Goal: Information Seeking & Learning: Learn about a topic

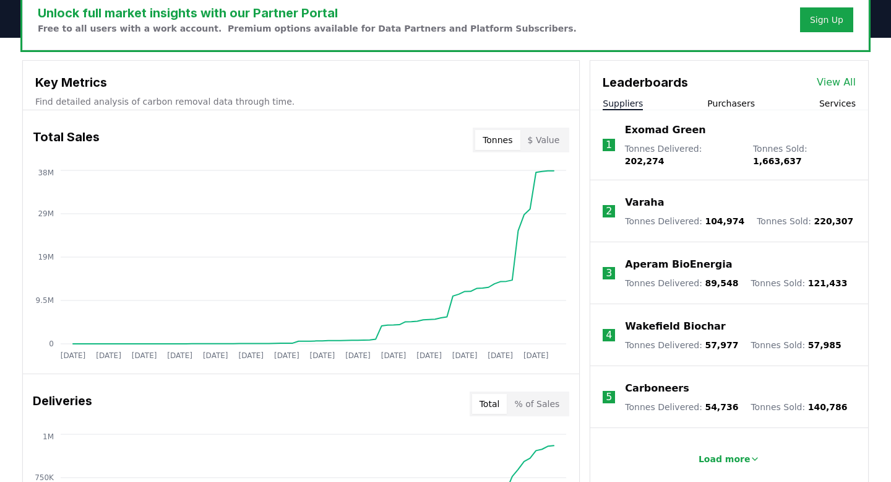
scroll to position [393, 0]
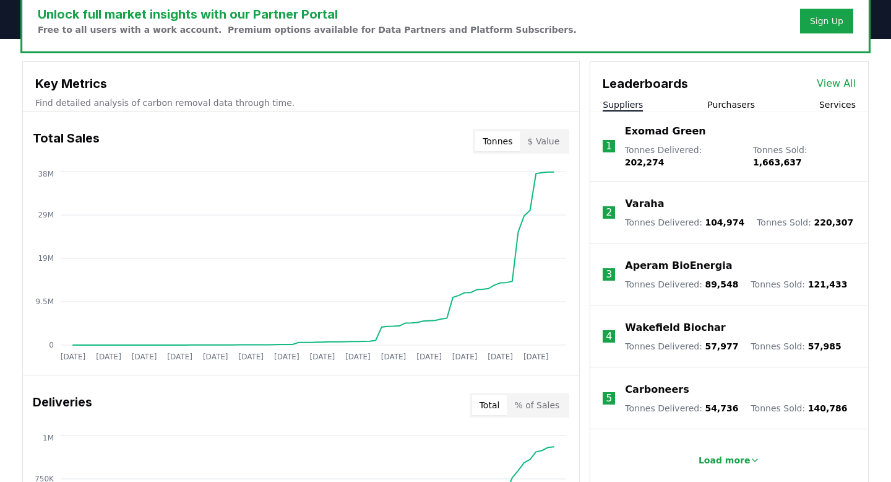
click at [650, 197] on p "Varaha" at bounding box center [644, 203] width 39 height 15
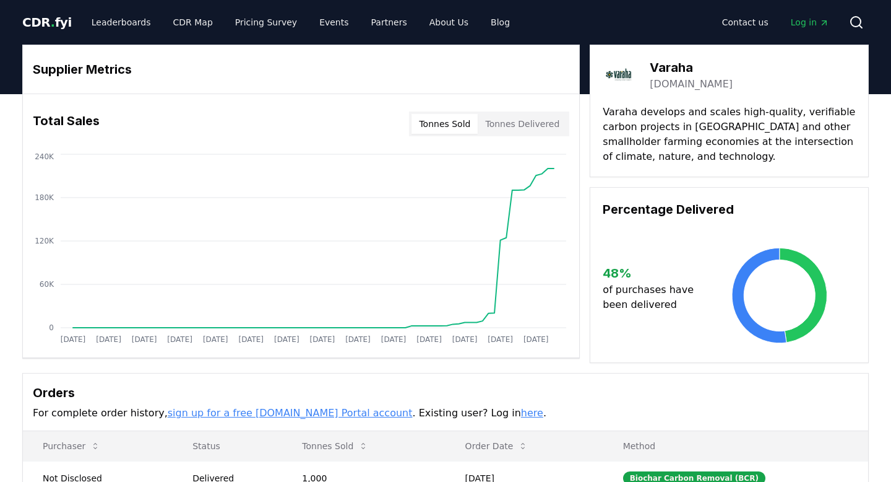
click at [524, 122] on button "Tonnes Delivered" at bounding box center [522, 124] width 89 height 20
click at [471, 124] on button "Tonnes Sold" at bounding box center [445, 124] width 66 height 20
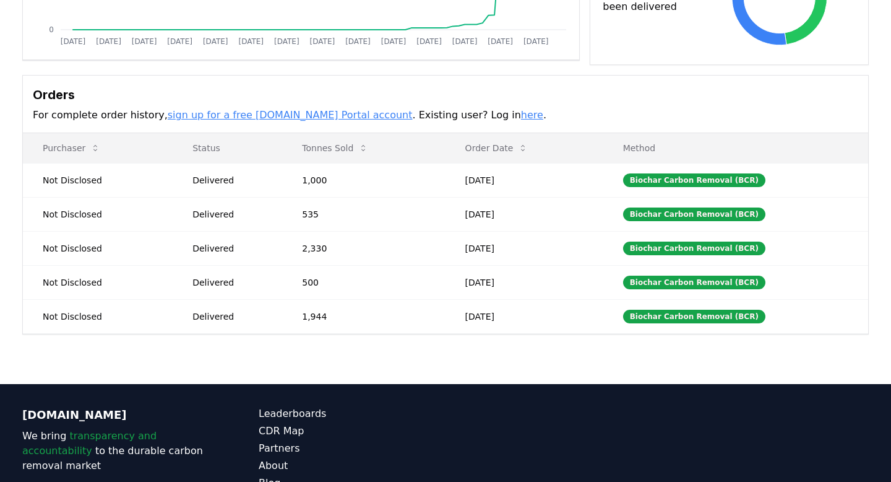
scroll to position [305, 0]
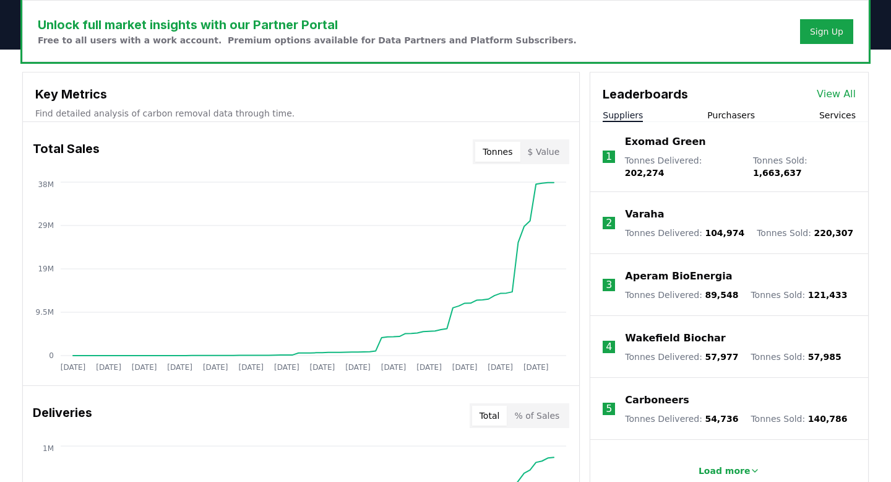
scroll to position [401, 0]
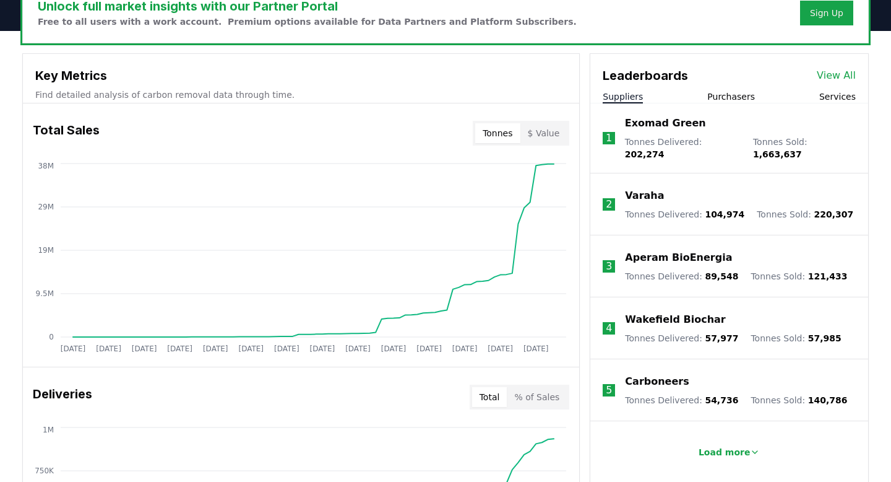
click at [647, 374] on p "Carboneers" at bounding box center [657, 381] width 64 height 15
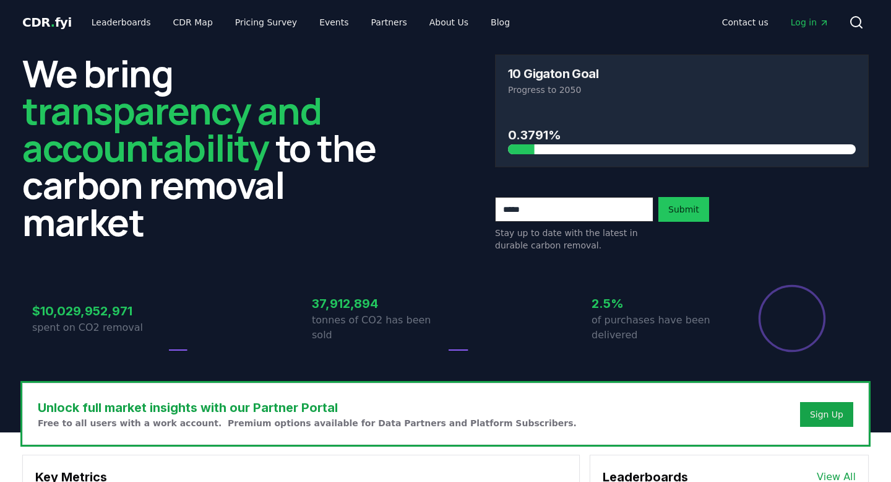
scroll to position [401, 0]
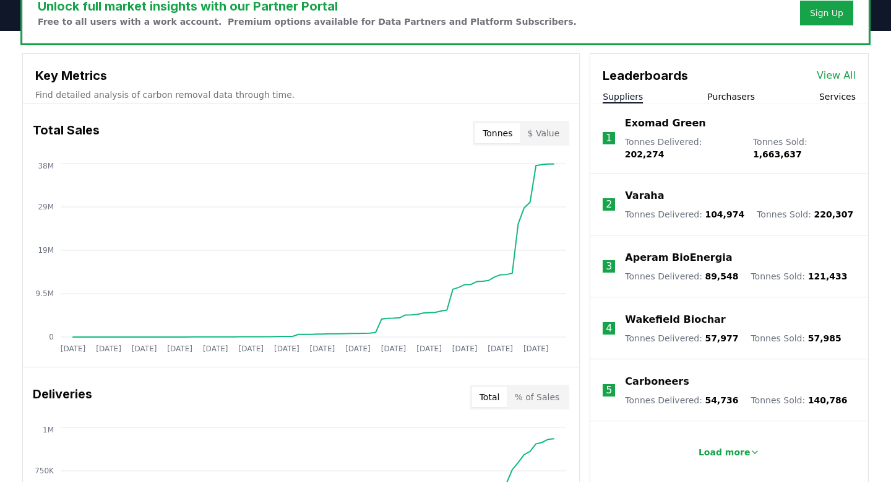
click at [743, 95] on button "Purchasers" at bounding box center [731, 96] width 48 height 12
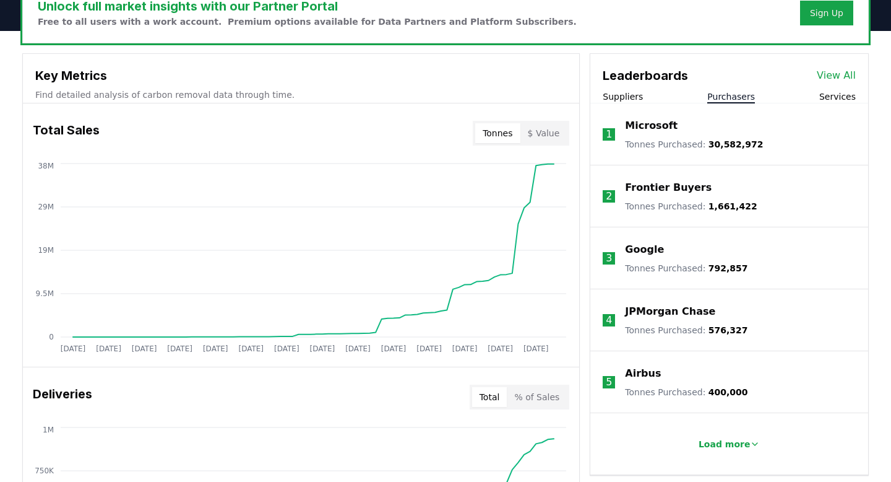
scroll to position [449, 0]
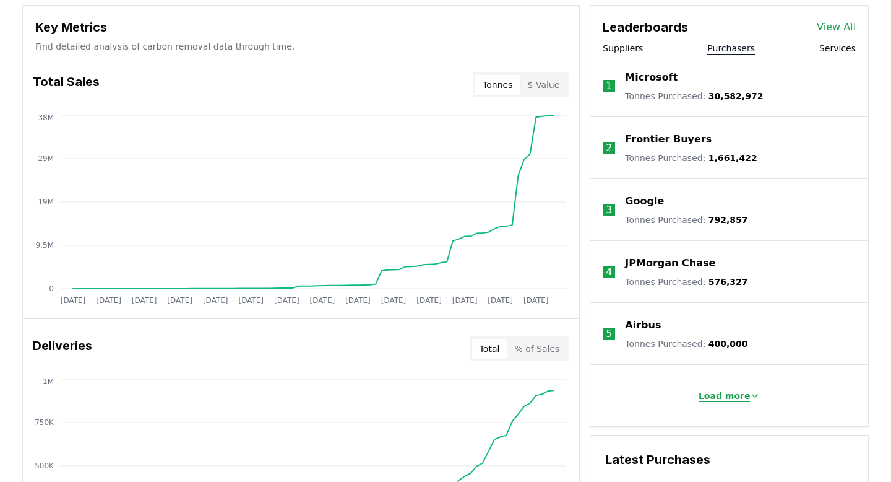
click at [740, 392] on p "Load more" at bounding box center [725, 395] width 52 height 12
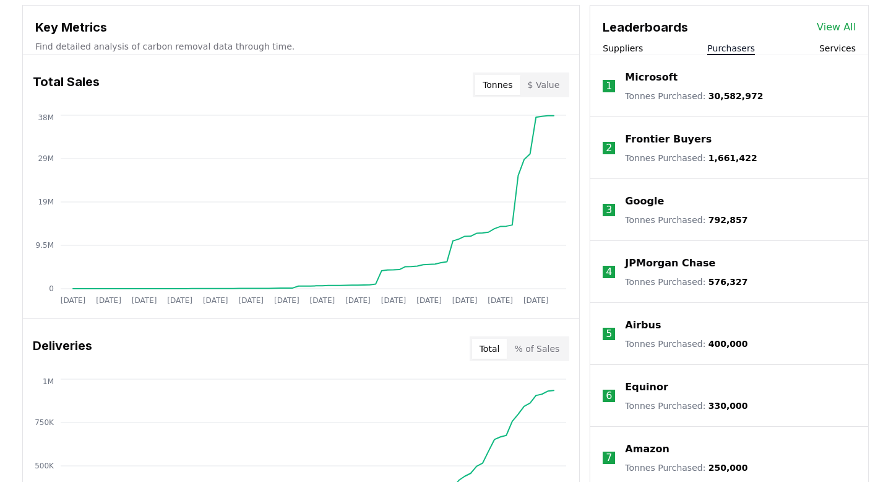
click at [650, 319] on p "Airbus" at bounding box center [643, 325] width 36 height 15
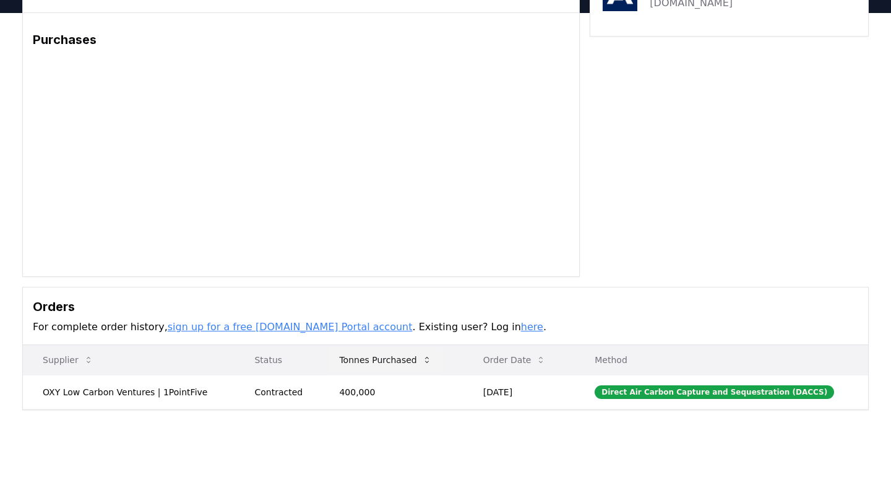
scroll to position [109, 0]
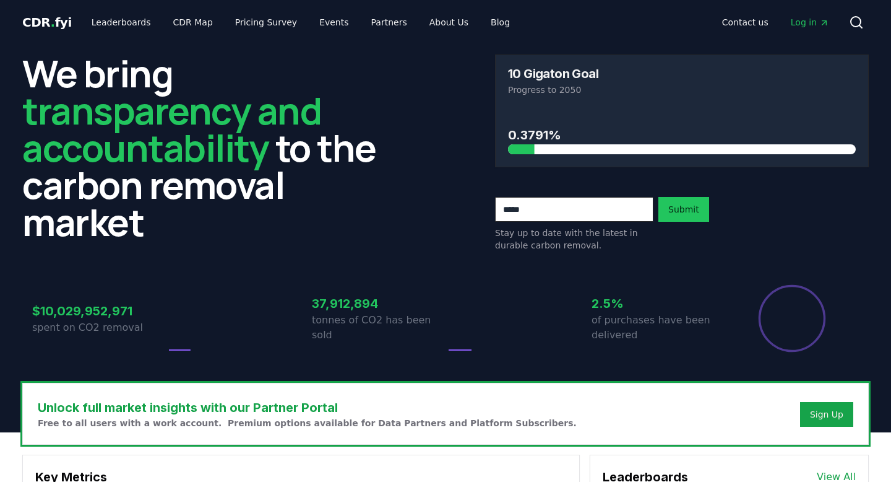
scroll to position [449, 0]
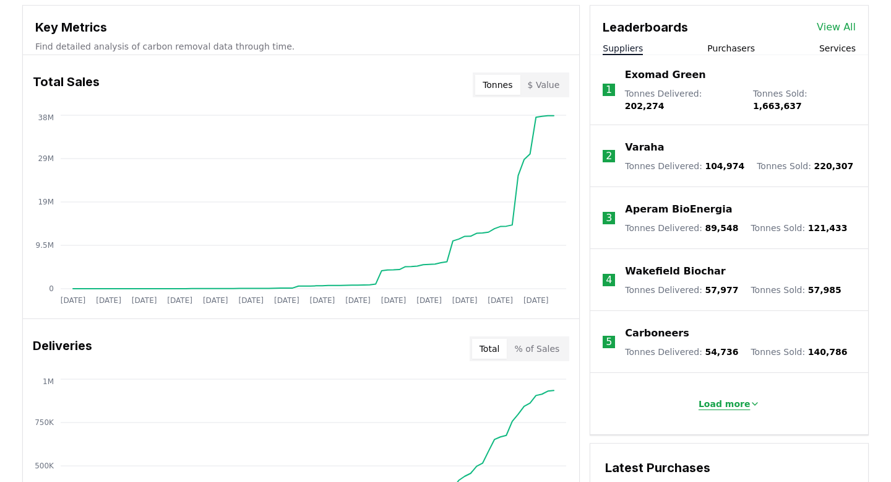
click at [750, 399] on icon at bounding box center [755, 404] width 10 height 10
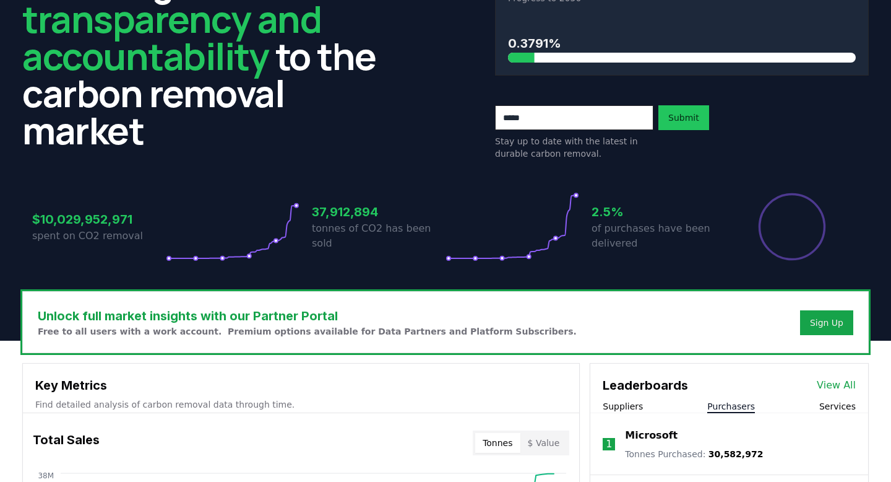
click at [733, 407] on button "Purchasers" at bounding box center [731, 406] width 48 height 12
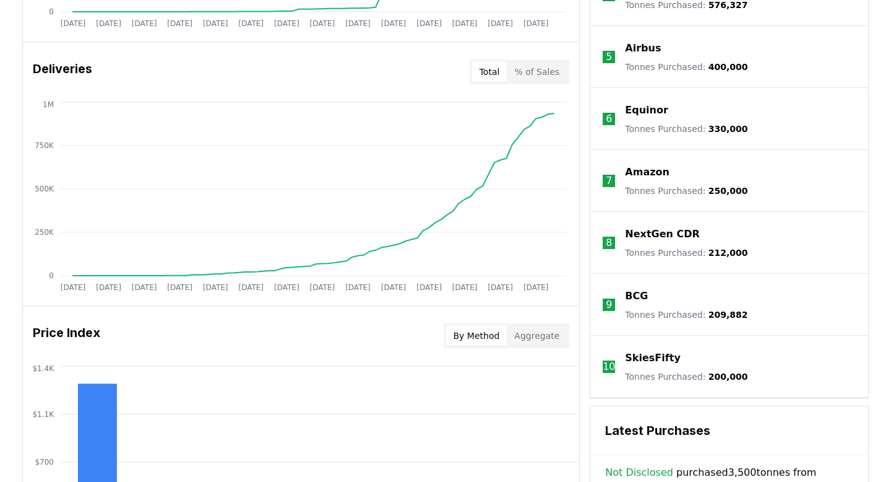
scroll to position [736, 0]
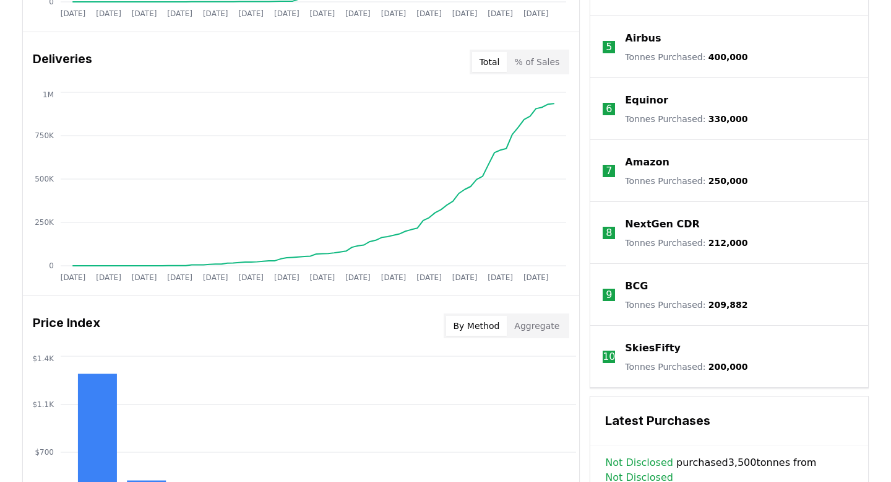
click at [883, 313] on div "Unlock full market insights with our Partner Portal Free to all users with a wo…" at bounding box center [445, 191] width 891 height 991
click at [654, 348] on p "SkiesFifty" at bounding box center [652, 347] width 55 height 15
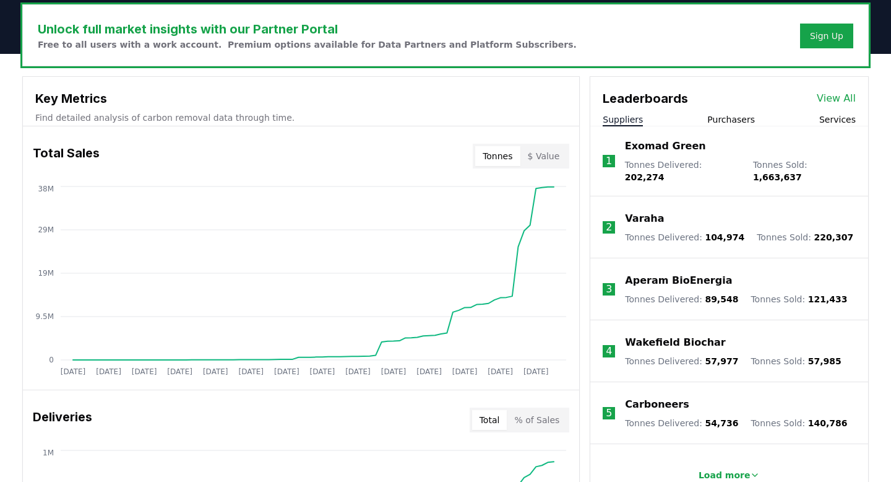
scroll to position [441, 0]
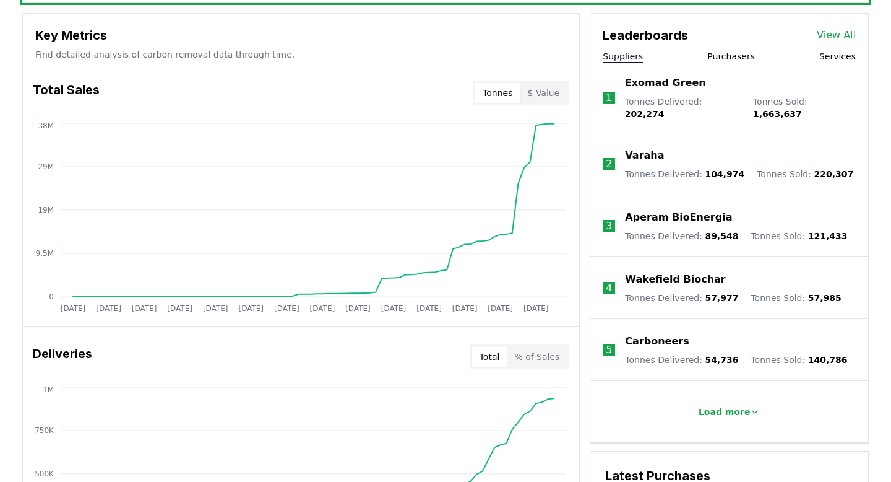
click at [726, 54] on button "Purchasers" at bounding box center [731, 56] width 48 height 12
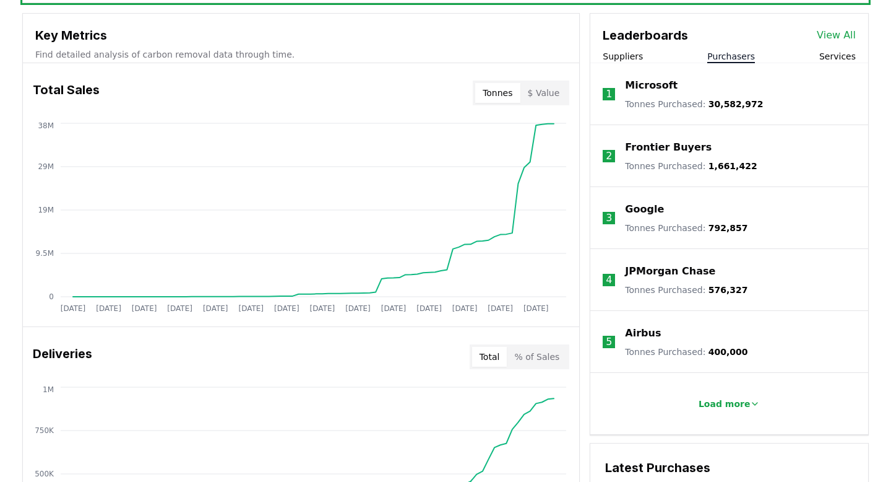
click at [832, 36] on link "View All" at bounding box center [836, 35] width 39 height 15
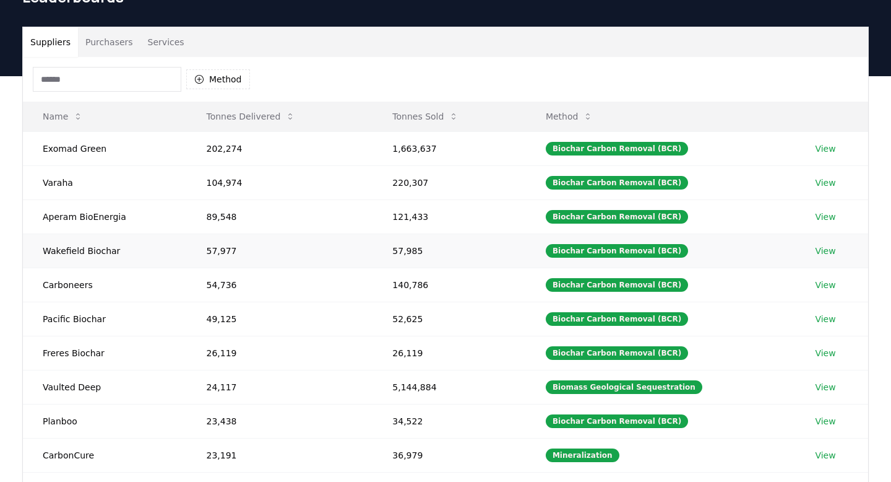
scroll to position [64, 0]
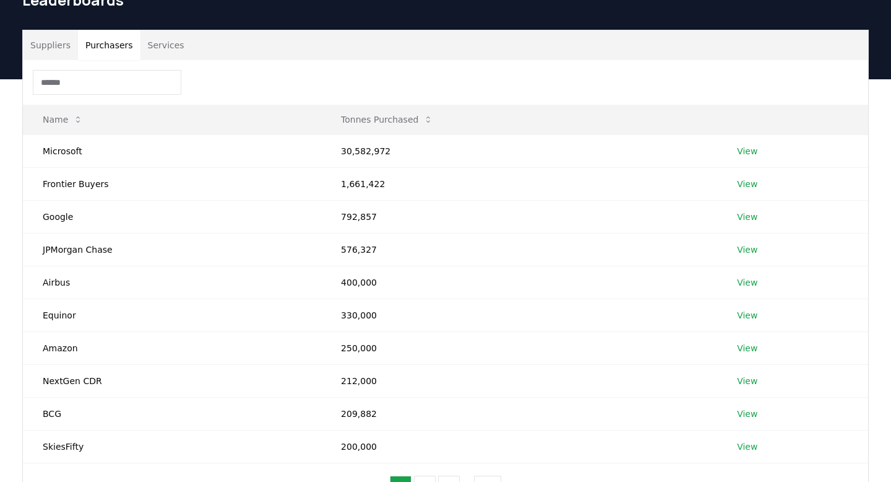
click at [117, 45] on button "Purchasers" at bounding box center [109, 45] width 63 height 30
click at [153, 48] on button "Services" at bounding box center [165, 45] width 51 height 30
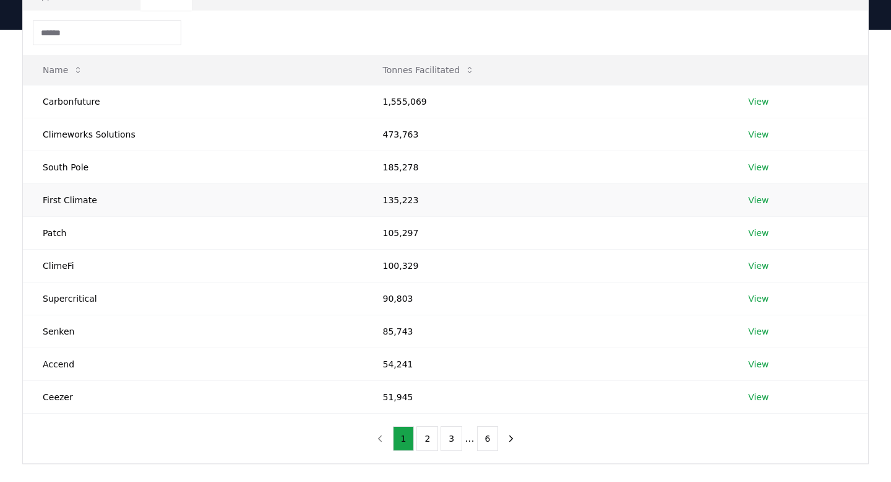
scroll to position [113, 0]
click at [431, 434] on button "2" at bounding box center [428, 438] width 22 height 25
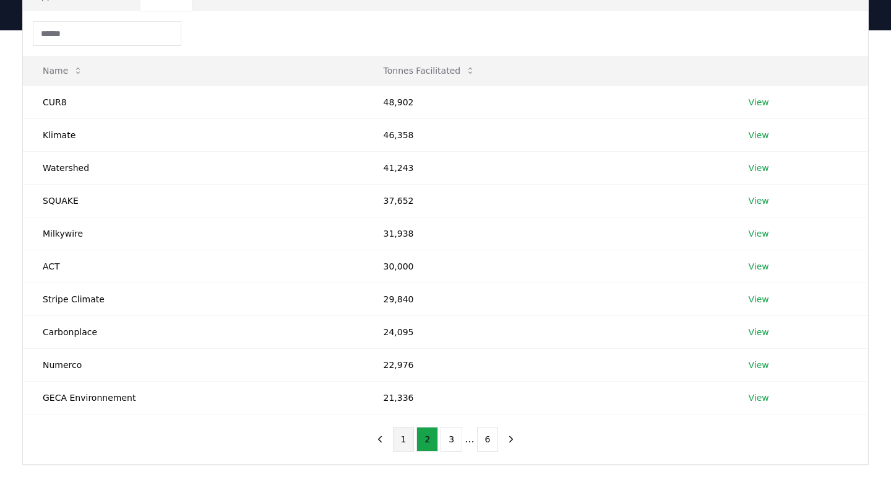
click at [407, 439] on button "1" at bounding box center [404, 438] width 22 height 25
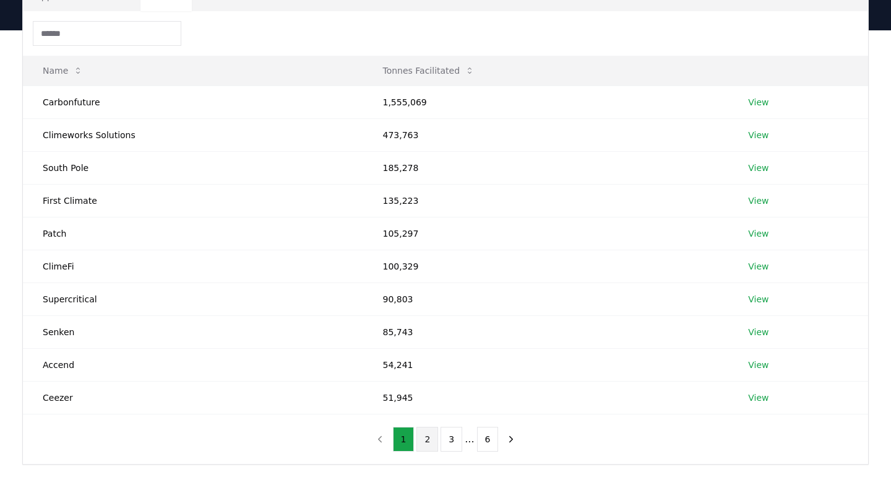
click at [426, 444] on button "2" at bounding box center [428, 438] width 22 height 25
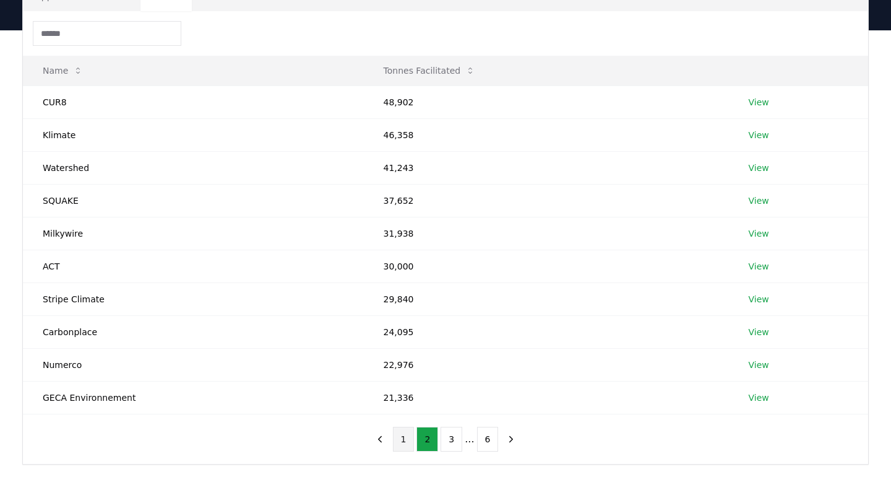
click at [408, 436] on button "1" at bounding box center [404, 438] width 22 height 25
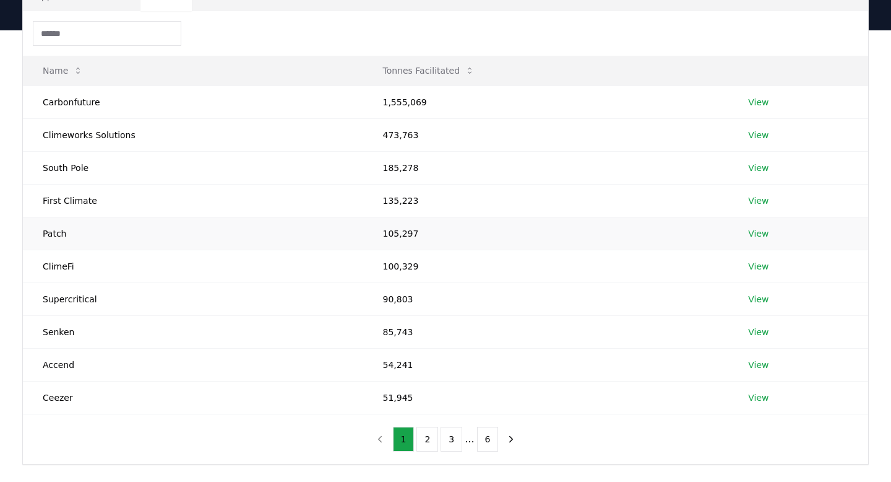
click at [752, 232] on link "View" at bounding box center [758, 233] width 20 height 12
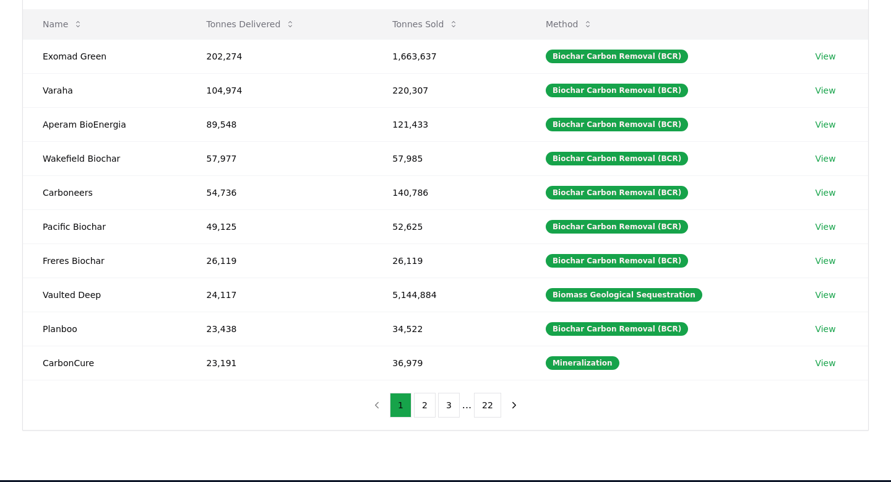
scroll to position [159, 0]
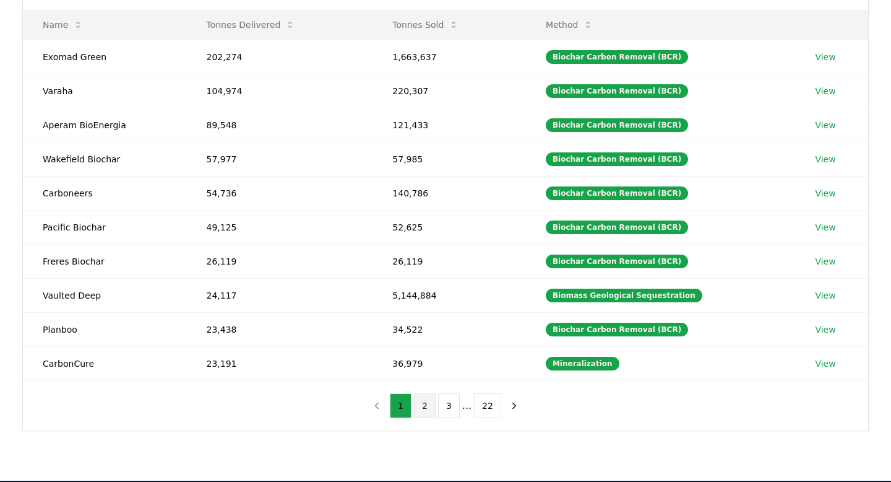
click at [423, 409] on button "2" at bounding box center [425, 405] width 22 height 25
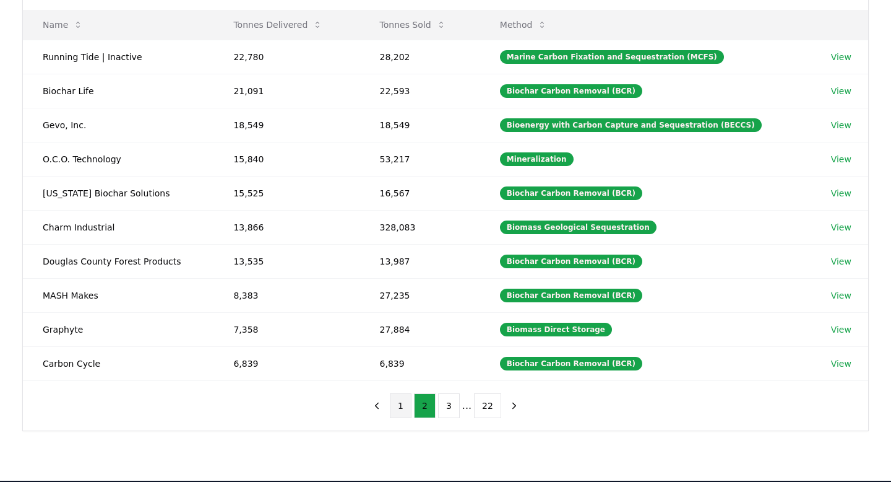
click at [405, 409] on button "1" at bounding box center [401, 405] width 22 height 25
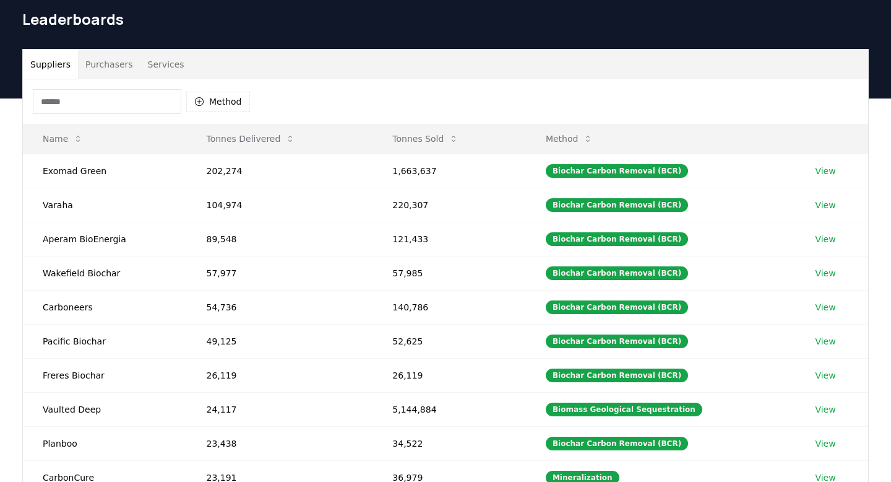
scroll to position [0, 0]
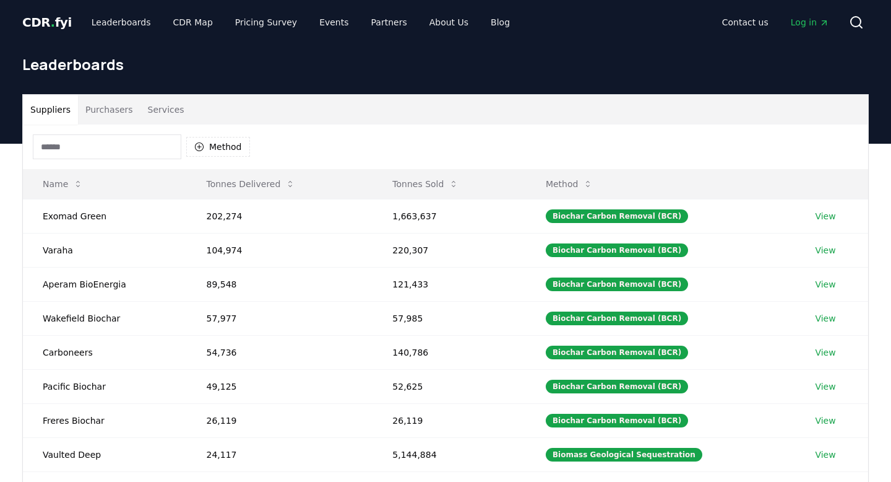
click at [121, 112] on button "Purchasers" at bounding box center [109, 110] width 63 height 30
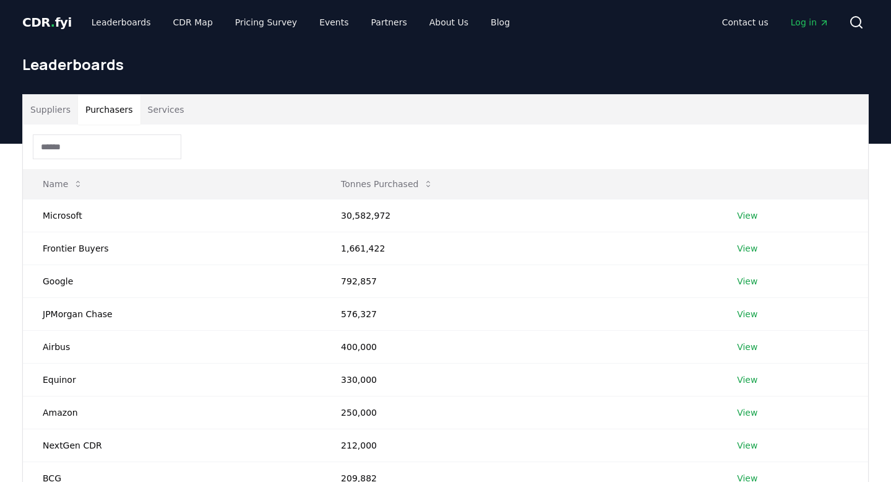
click at [169, 103] on button "Services" at bounding box center [165, 110] width 51 height 30
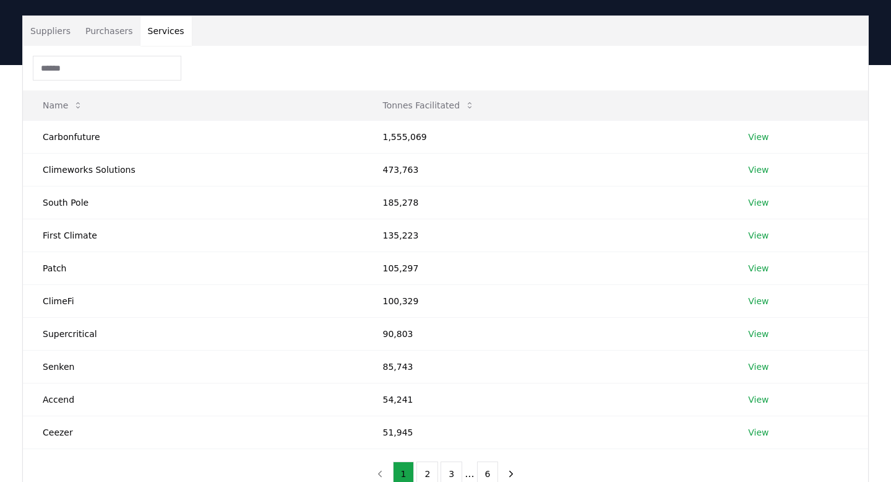
scroll to position [78, 0]
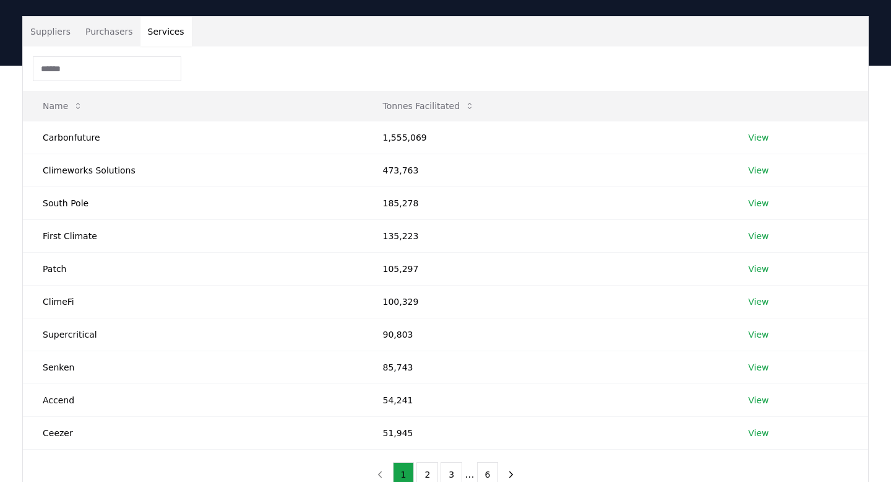
click at [45, 27] on button "Suppliers" at bounding box center [50, 32] width 55 height 30
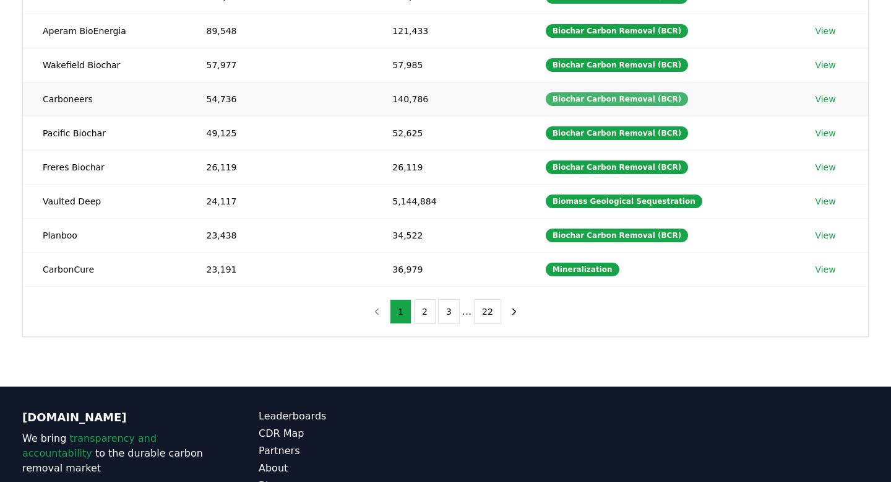
scroll to position [256, 0]
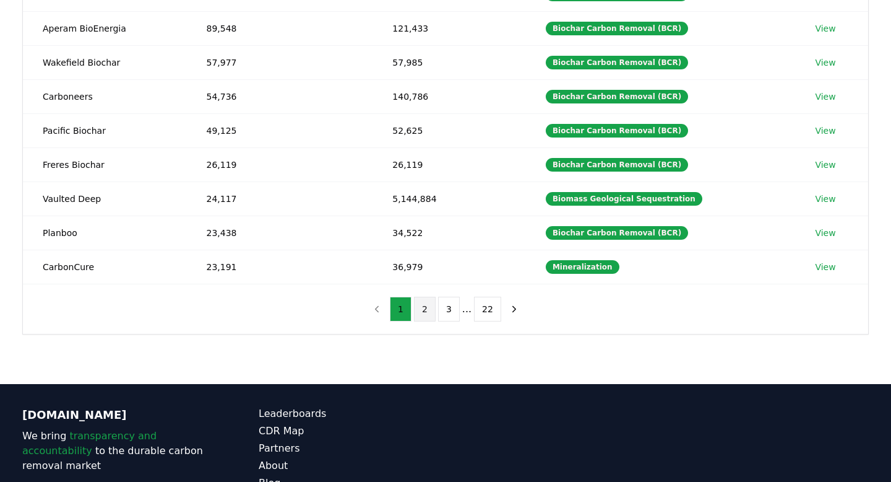
click at [428, 309] on button "2" at bounding box center [425, 308] width 22 height 25
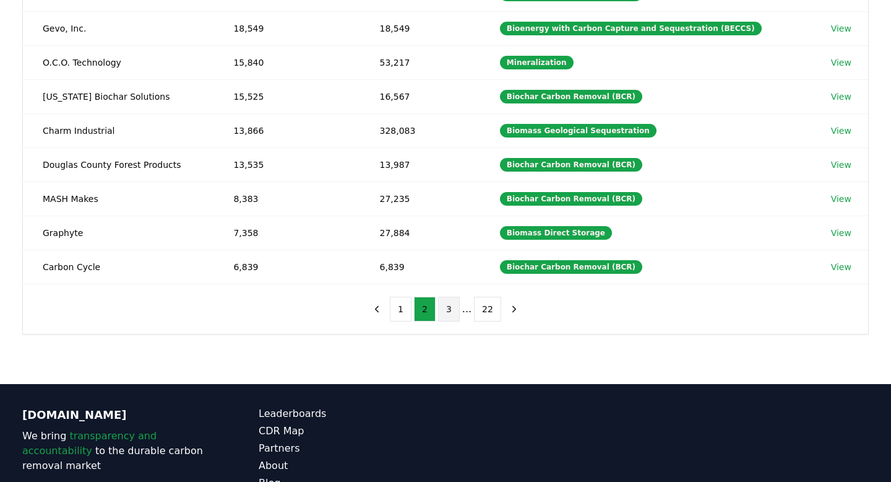
click at [442, 310] on button "3" at bounding box center [449, 308] width 22 height 25
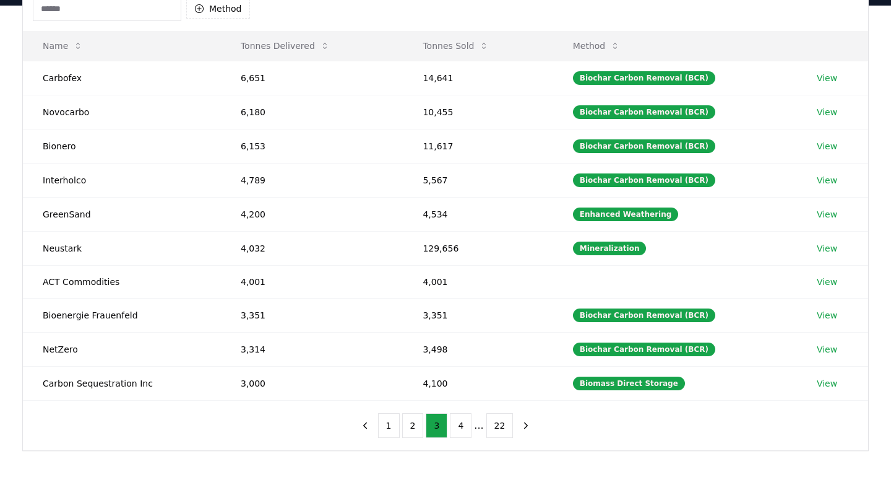
scroll to position [134, 0]
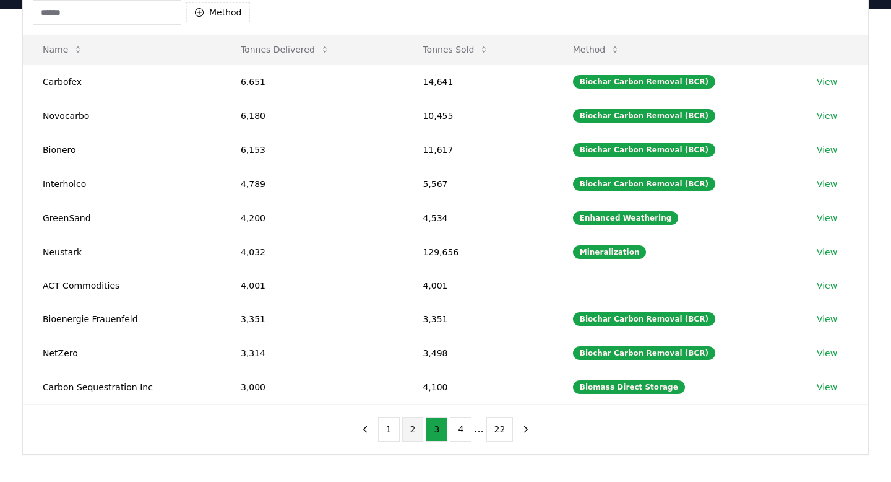
click at [412, 431] on button "2" at bounding box center [413, 429] width 22 height 25
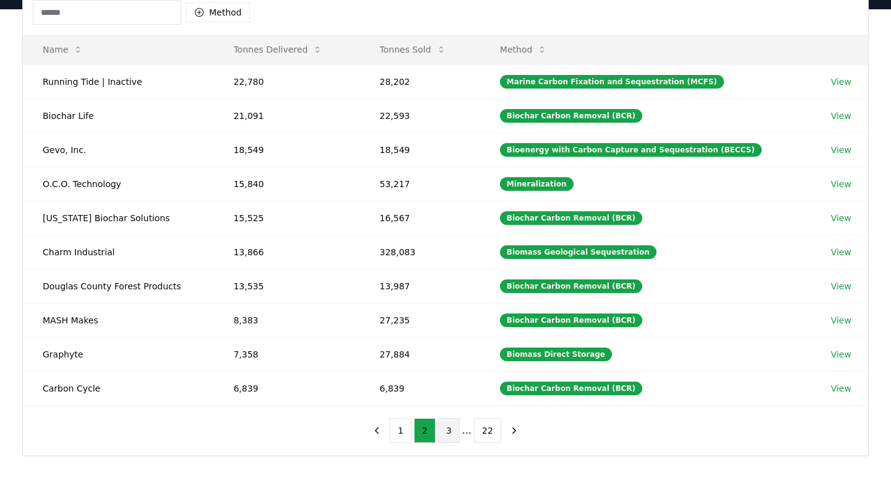
click at [452, 434] on button "3" at bounding box center [449, 430] width 22 height 25
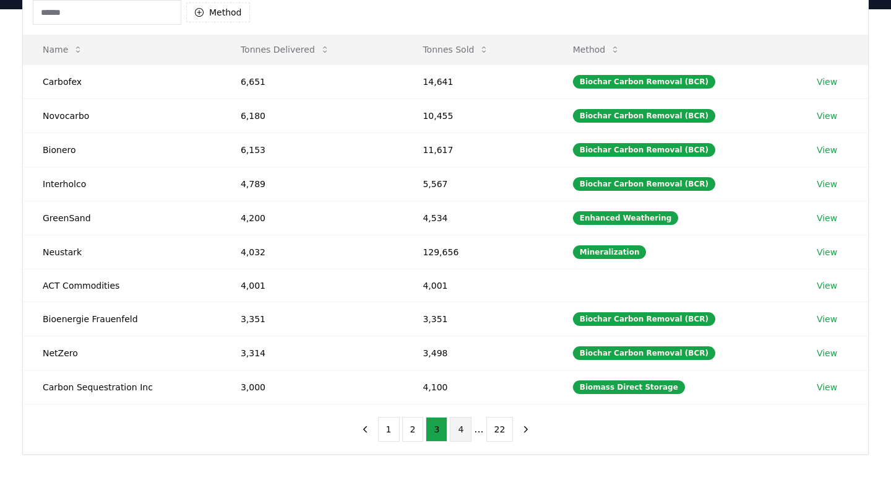
click at [463, 432] on button "4" at bounding box center [461, 429] width 22 height 25
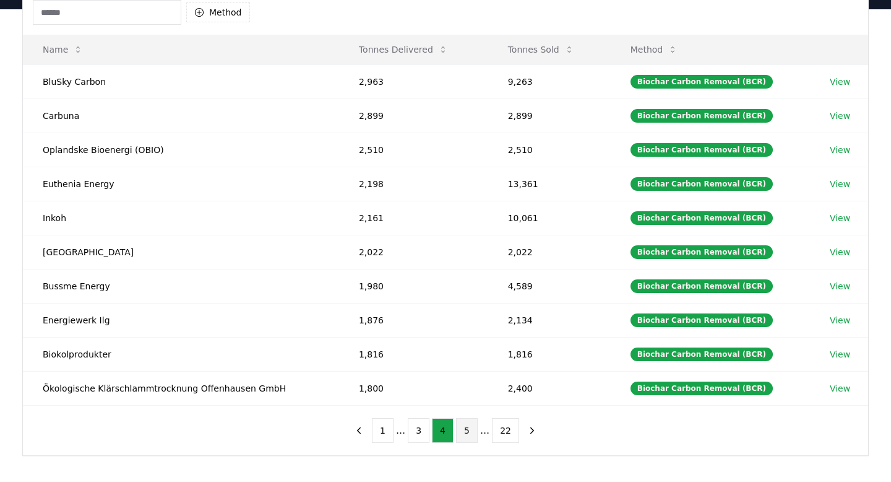
click at [471, 434] on button "5" at bounding box center [467, 430] width 22 height 25
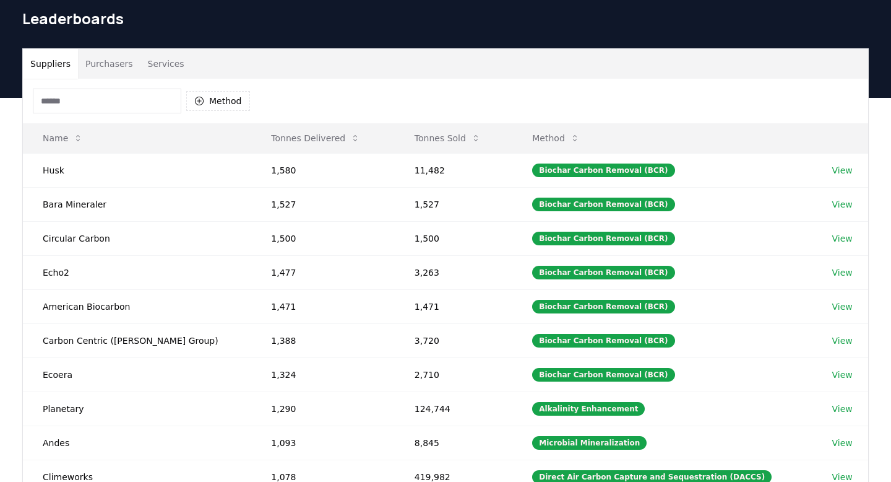
scroll to position [45, 0]
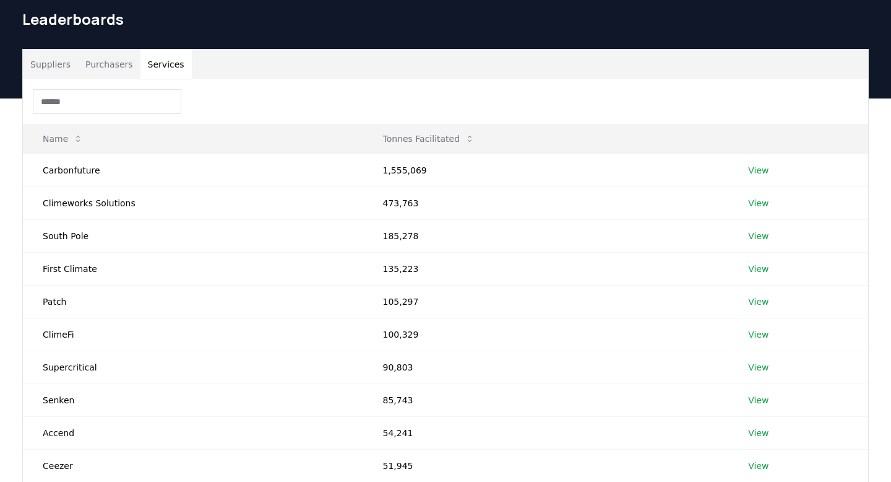
click at [162, 66] on button "Services" at bounding box center [165, 65] width 51 height 30
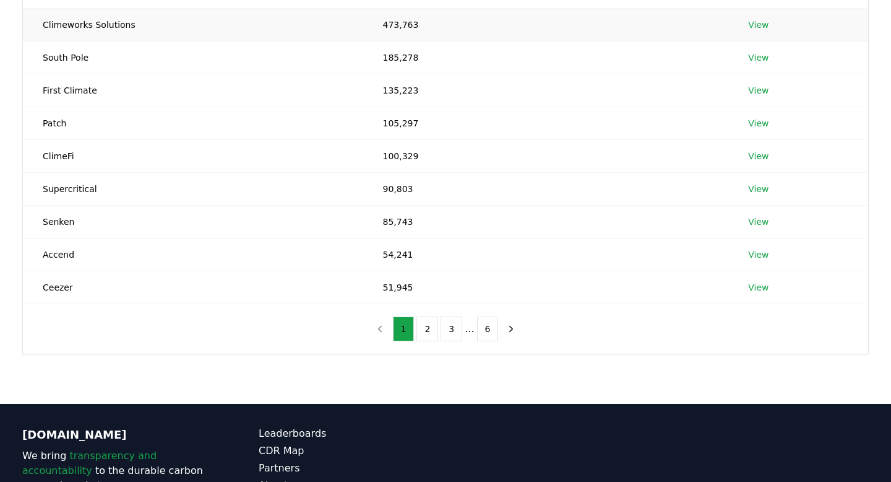
scroll to position [225, 0]
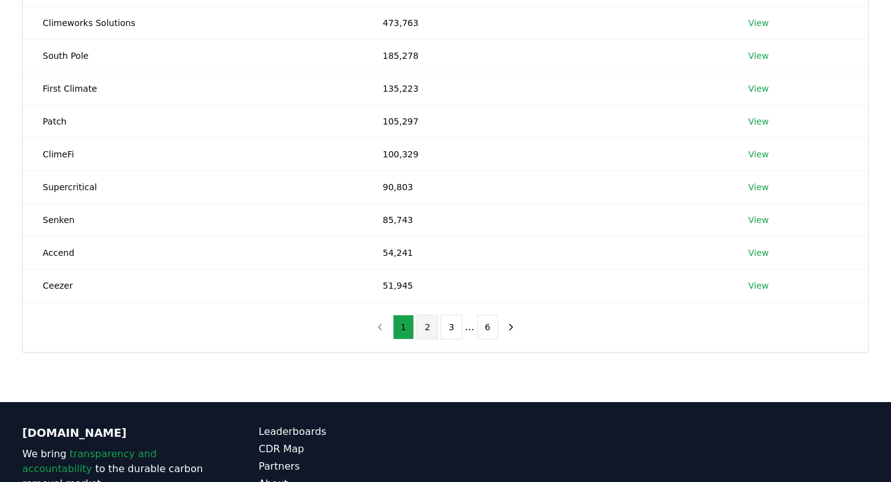
click at [426, 334] on button "2" at bounding box center [428, 326] width 22 height 25
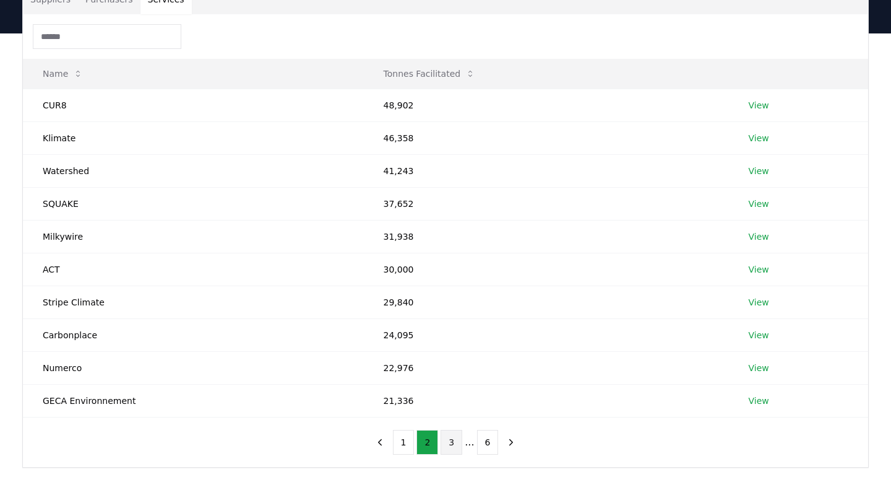
scroll to position [0, 0]
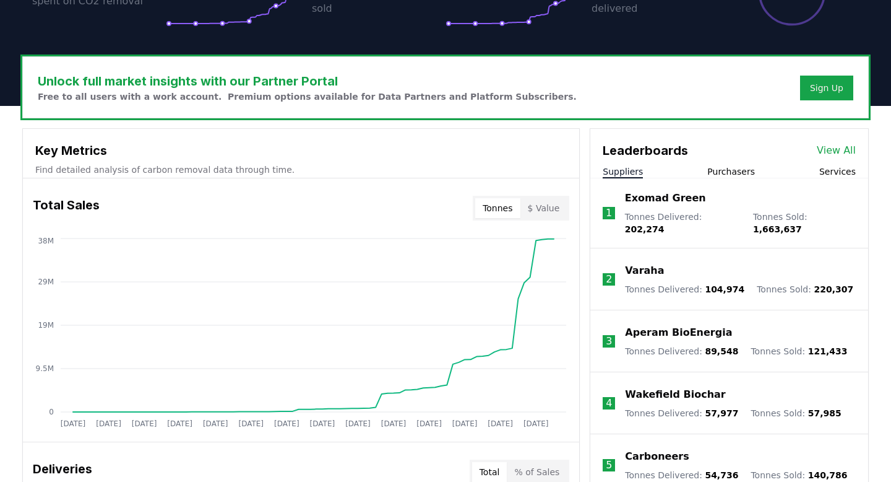
scroll to position [267, 0]
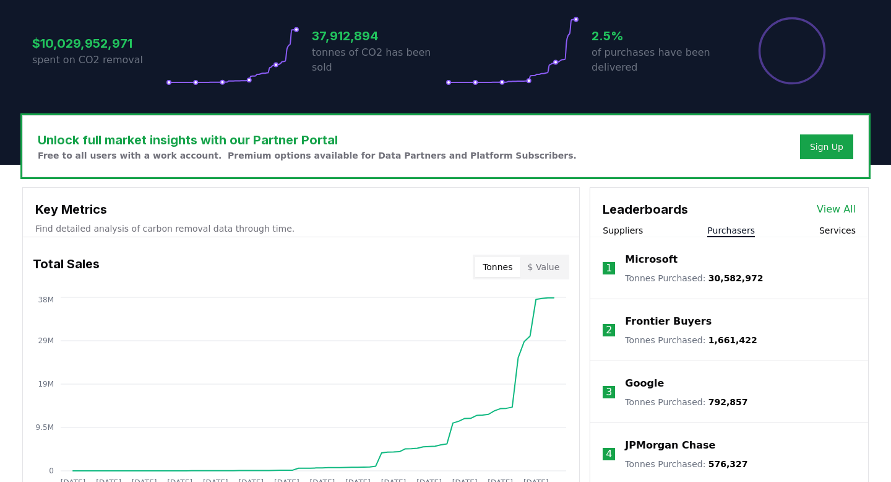
click at [730, 224] on button "Purchasers" at bounding box center [731, 230] width 48 height 12
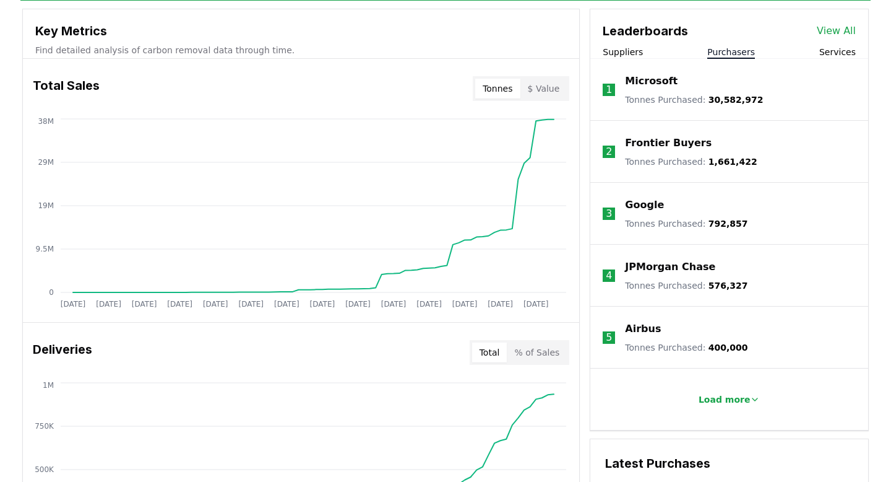
scroll to position [449, 0]
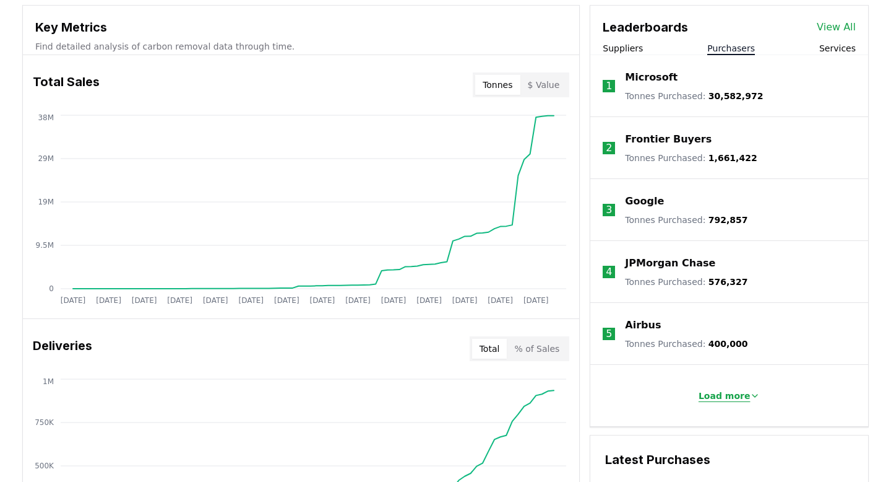
click at [740, 387] on button "Load more" at bounding box center [730, 395] width 82 height 25
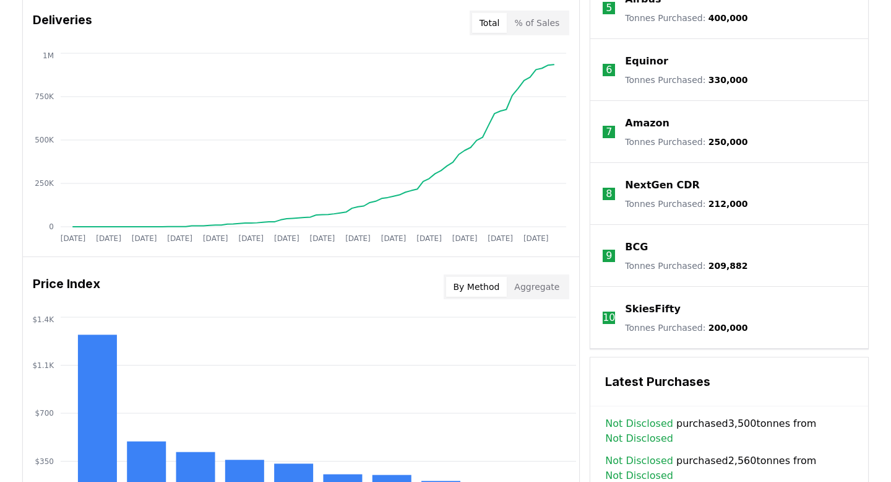
scroll to position [786, 0]
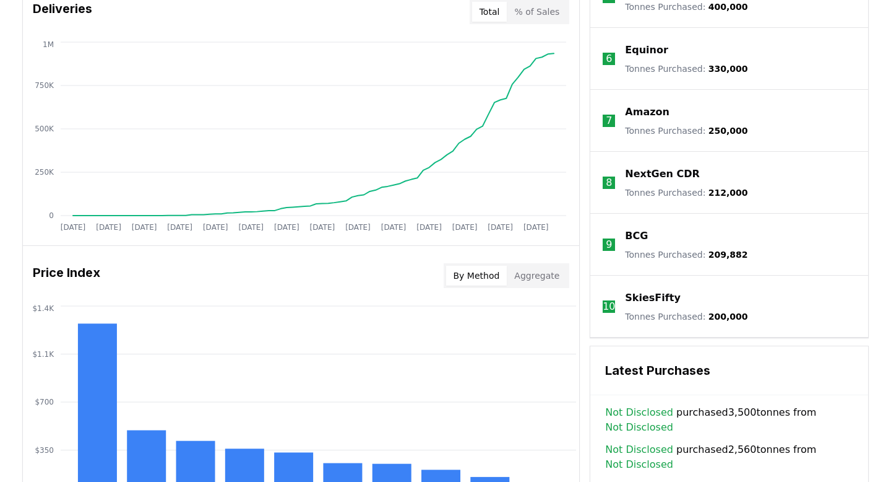
click at [758, 352] on div "Leaderboards View All Suppliers Purchasers Services 1 Microsoft Tonnes Purchase…" at bounding box center [729, 107] width 279 height 878
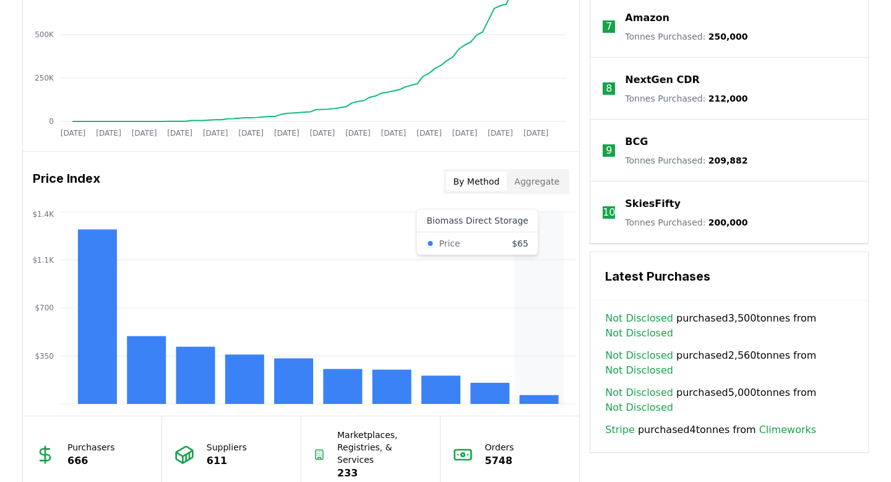
scroll to position [845, 0]
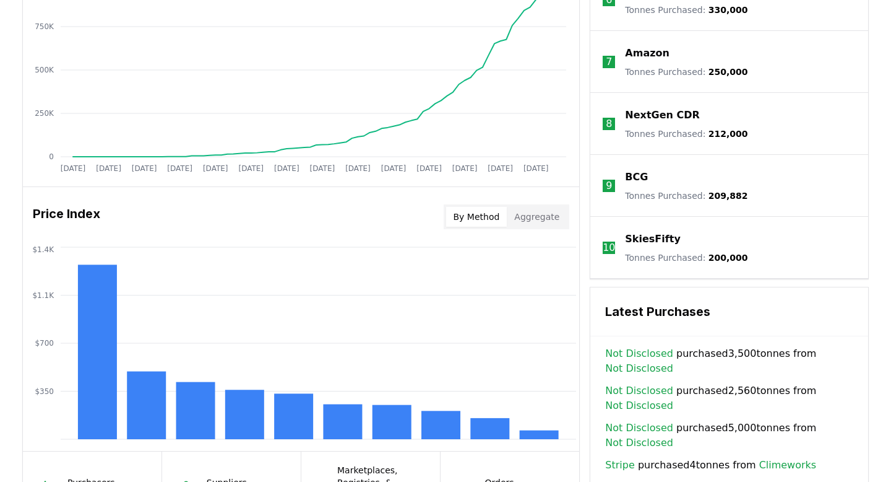
click at [549, 210] on button "Aggregate" at bounding box center [537, 217] width 60 height 20
click at [482, 212] on button "By Method" at bounding box center [476, 217] width 61 height 20
click at [548, 217] on button "Aggregate" at bounding box center [537, 217] width 60 height 20
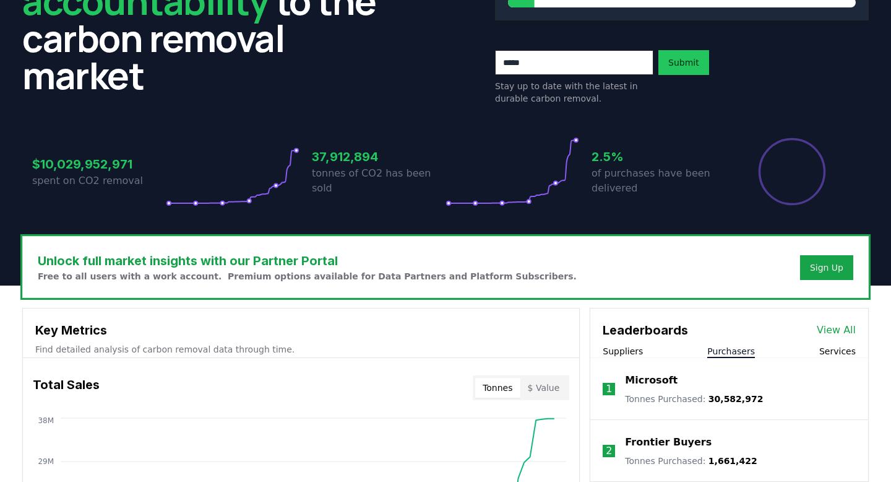
scroll to position [152, 0]
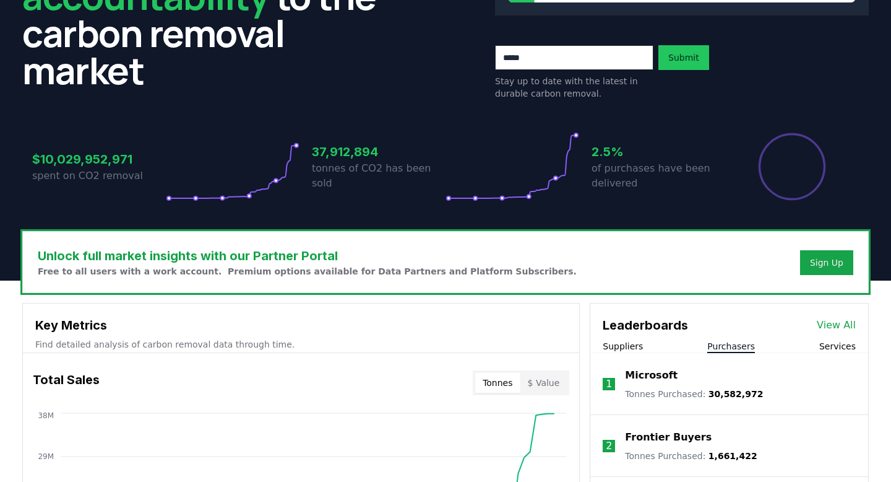
click at [844, 326] on link "View All" at bounding box center [836, 325] width 39 height 15
